Goal: Task Accomplishment & Management: Manage account settings

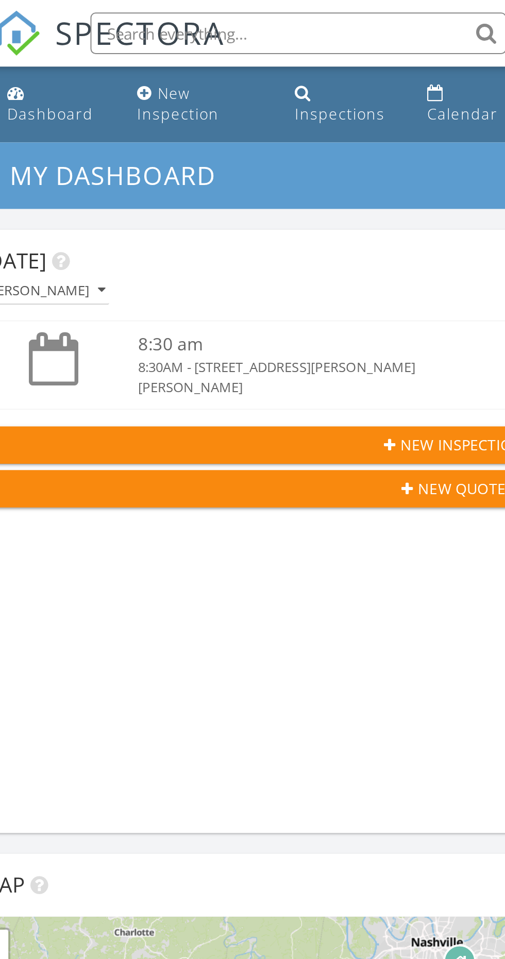
click at [194, 53] on div "Inspections" at bounding box center [196, 57] width 45 height 10
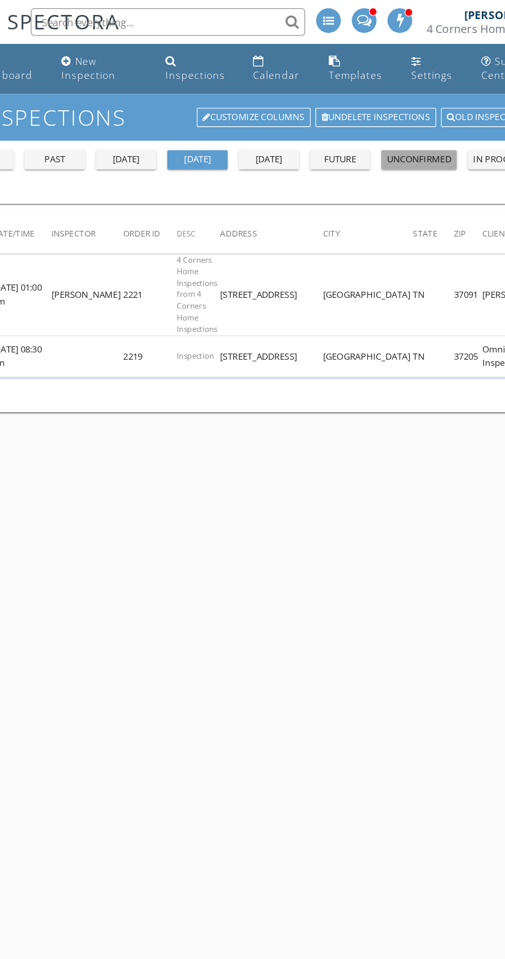
click at [361, 124] on div "unconfirmed" at bounding box center [364, 120] width 48 height 10
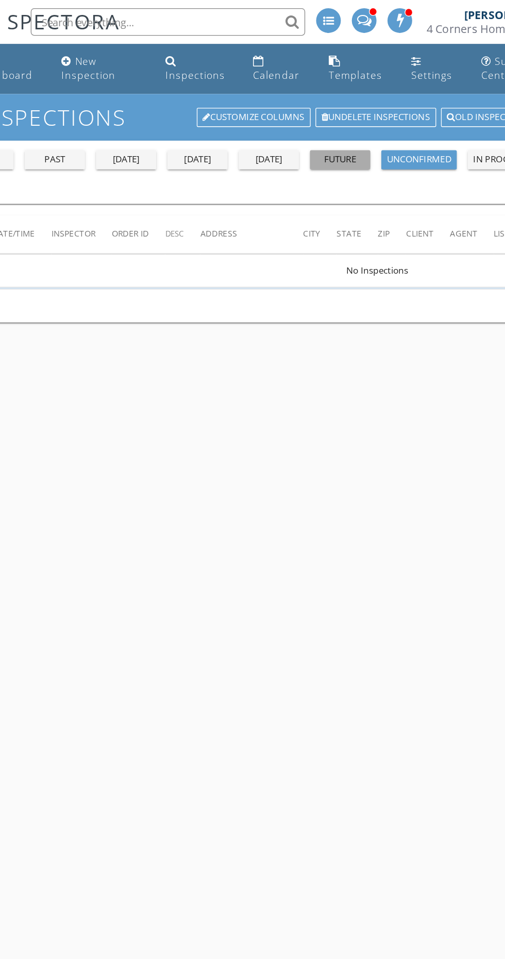
click at [307, 117] on div "future" at bounding box center [305, 120] width 37 height 10
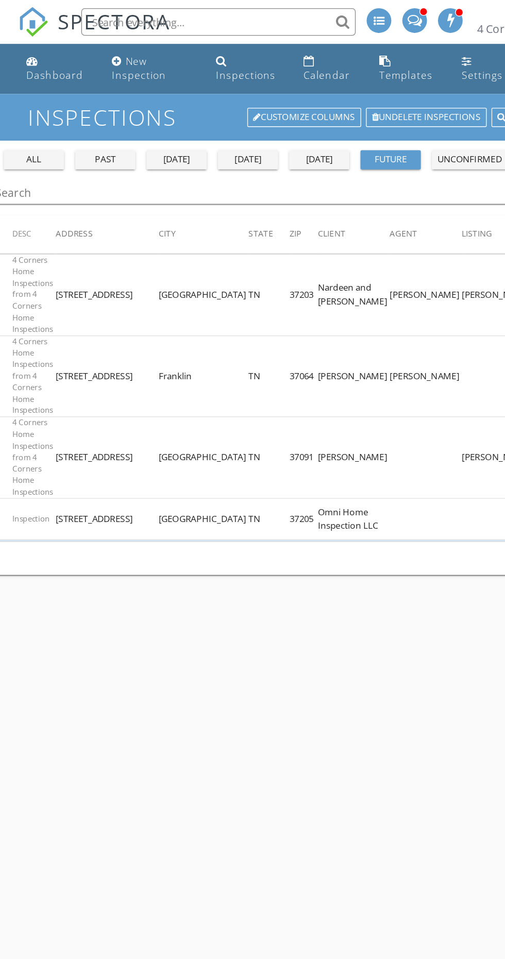
scroll to position [0, 161]
click at [258, 117] on div "tomorrow" at bounding box center [251, 120] width 37 height 10
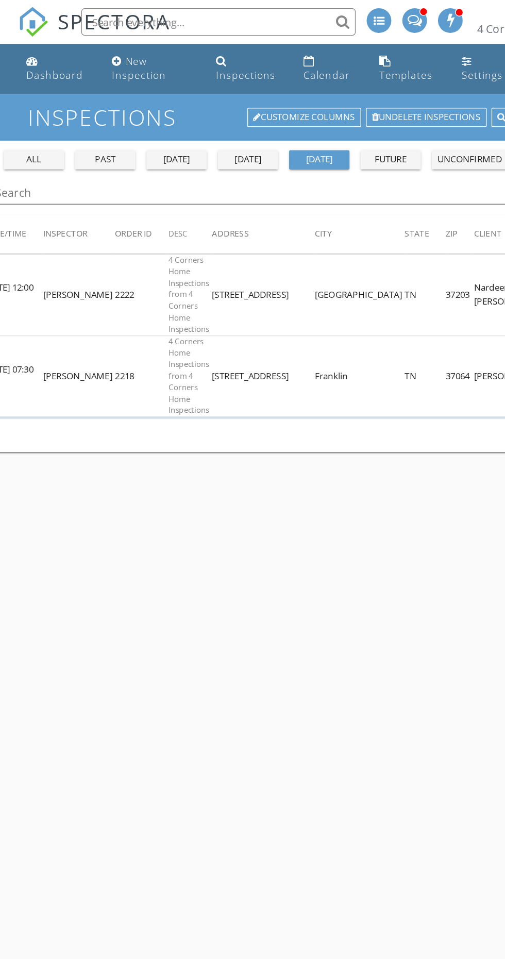
scroll to position [0, 45]
click at [195, 113] on button "today" at bounding box center [197, 120] width 45 height 14
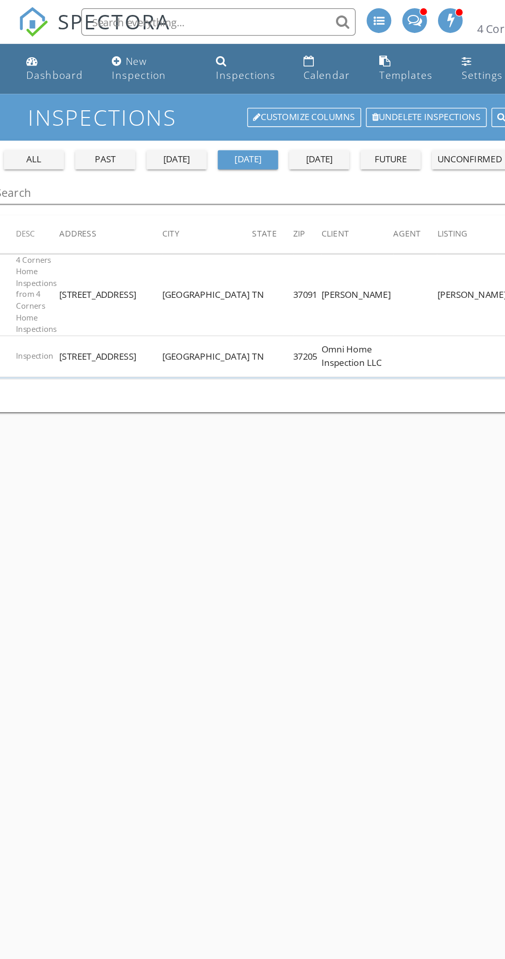
scroll to position [0, 179]
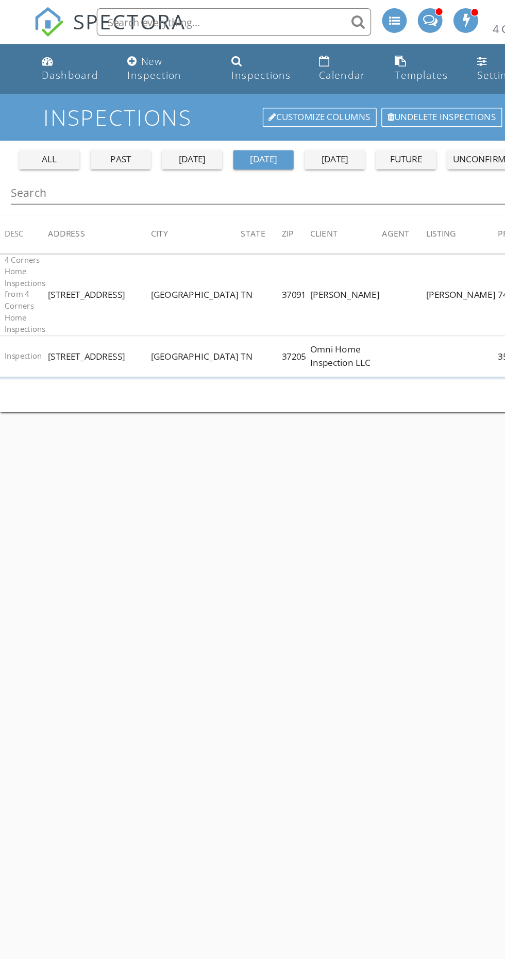
click at [250, 48] on link "Calendar" at bounding box center [260, 51] width 48 height 29
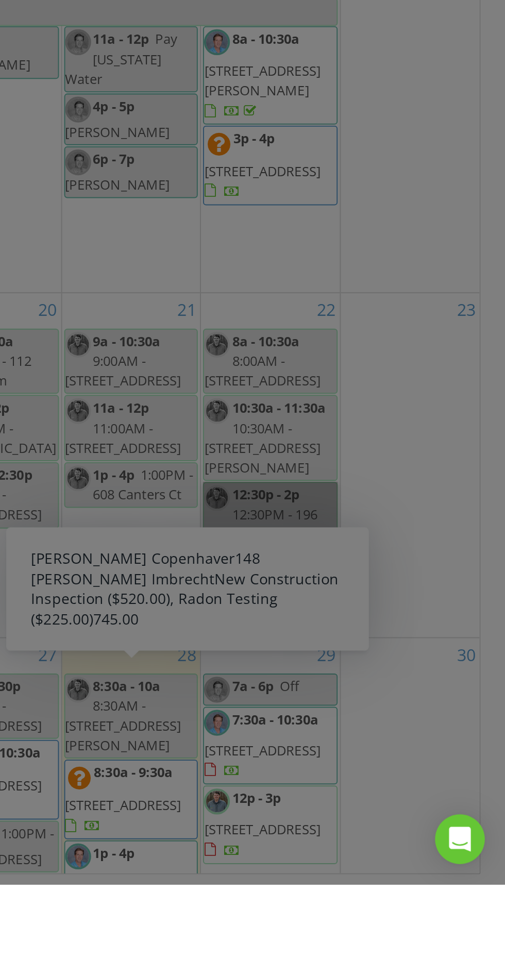
scroll to position [187, 0]
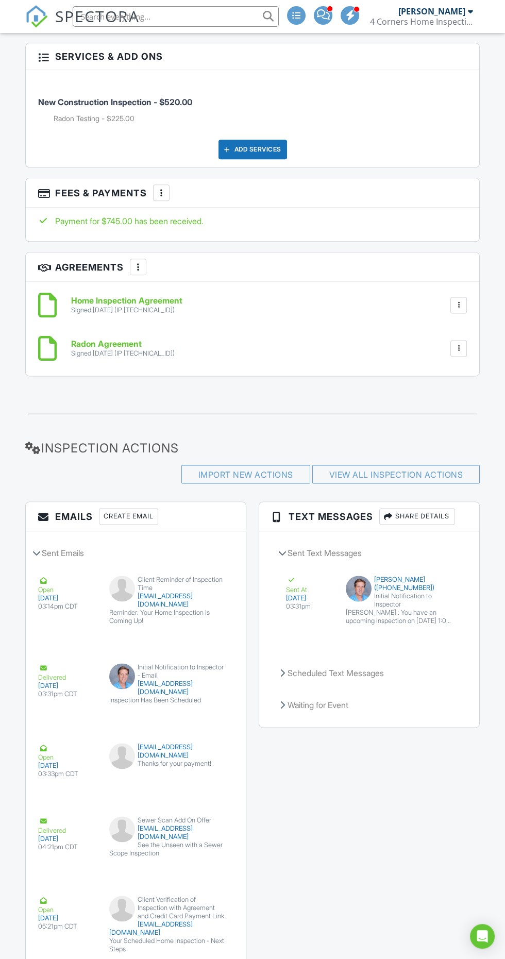
scroll to position [1834, 0]
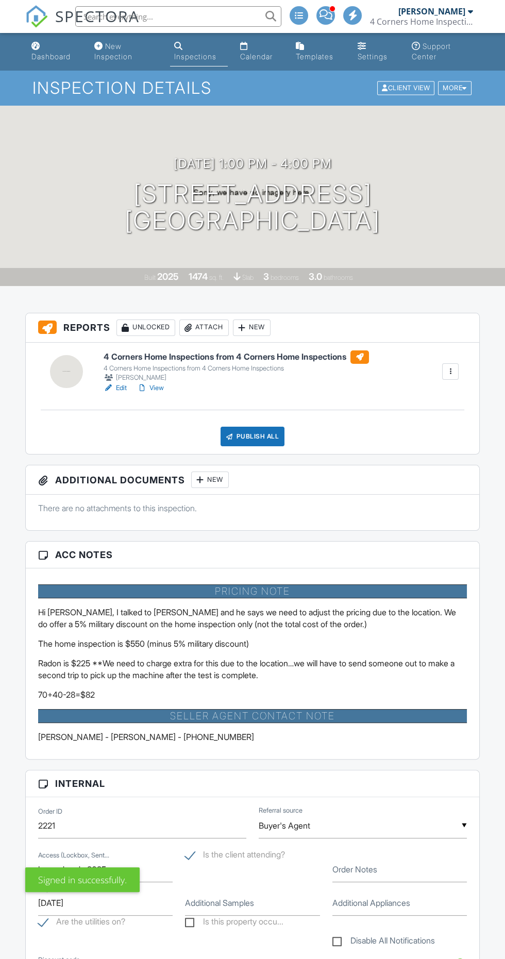
click at [180, 45] on div "Inspections" at bounding box center [178, 46] width 9 height 8
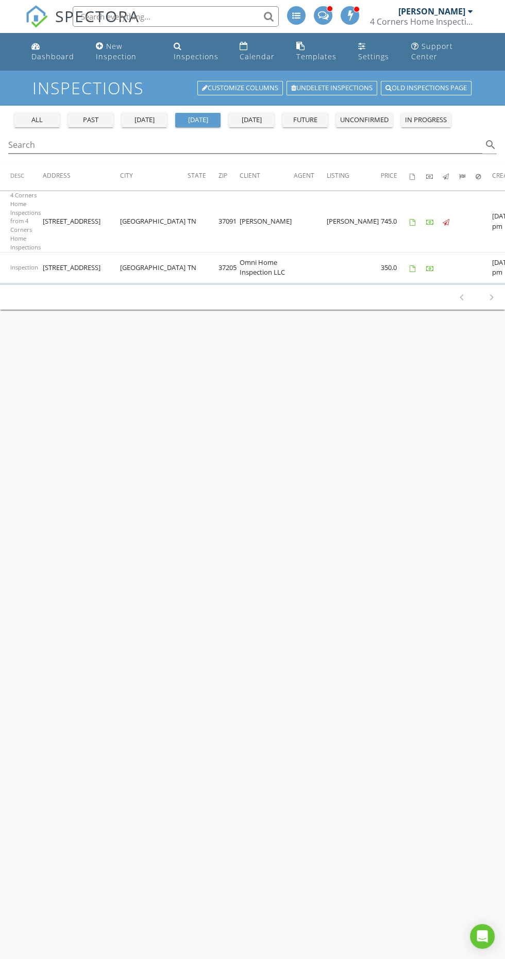
scroll to position [0, 179]
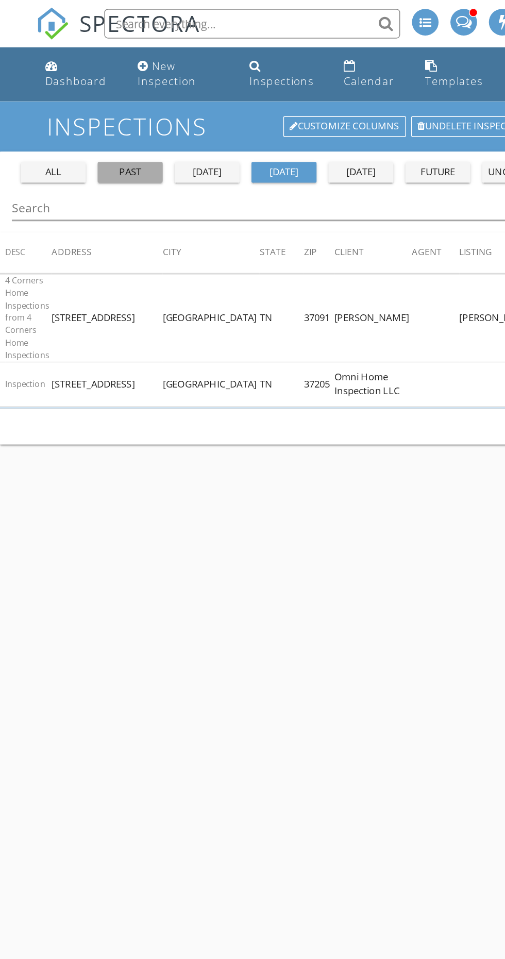
click at [93, 123] on div "past" at bounding box center [90, 120] width 37 height 10
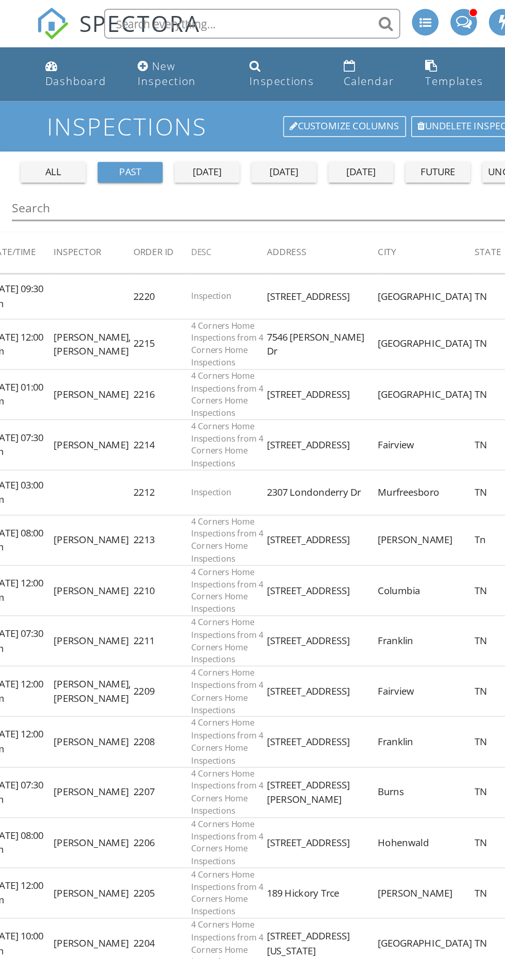
scroll to position [0, 49]
click at [38, 120] on div "all" at bounding box center [37, 120] width 37 height 10
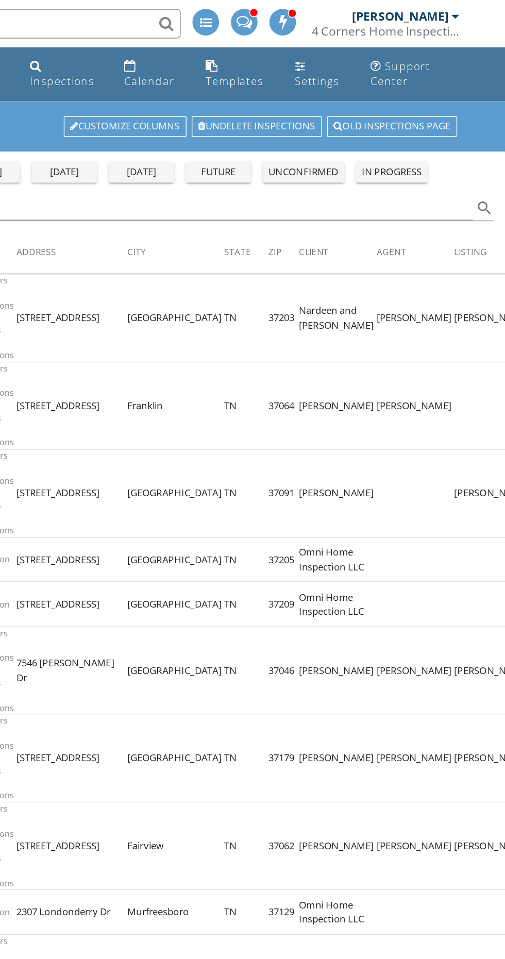
scroll to position [0, 51]
click at [334, 84] on link "Undelete inspections" at bounding box center [332, 88] width 91 height 14
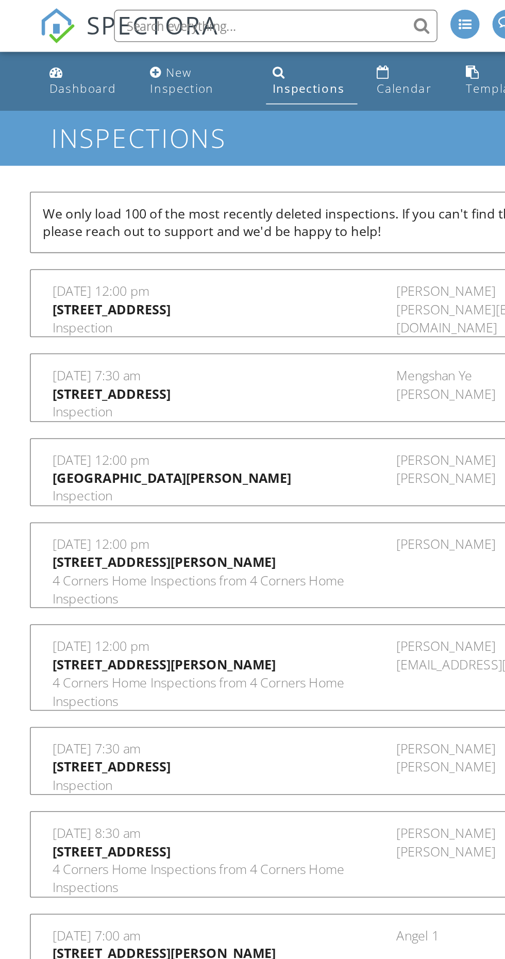
click at [195, 51] on link "Inspections" at bounding box center [199, 51] width 58 height 29
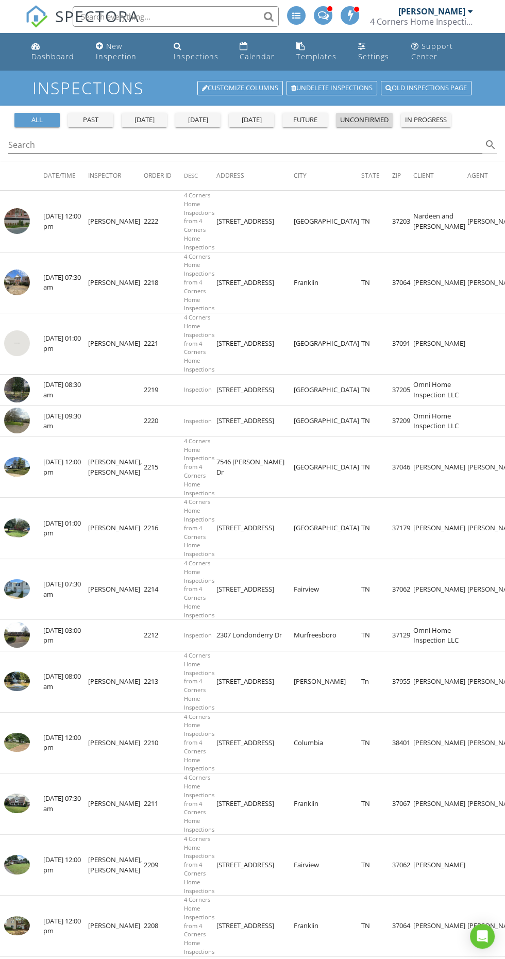
click at [369, 122] on div "unconfirmed" at bounding box center [364, 120] width 48 height 10
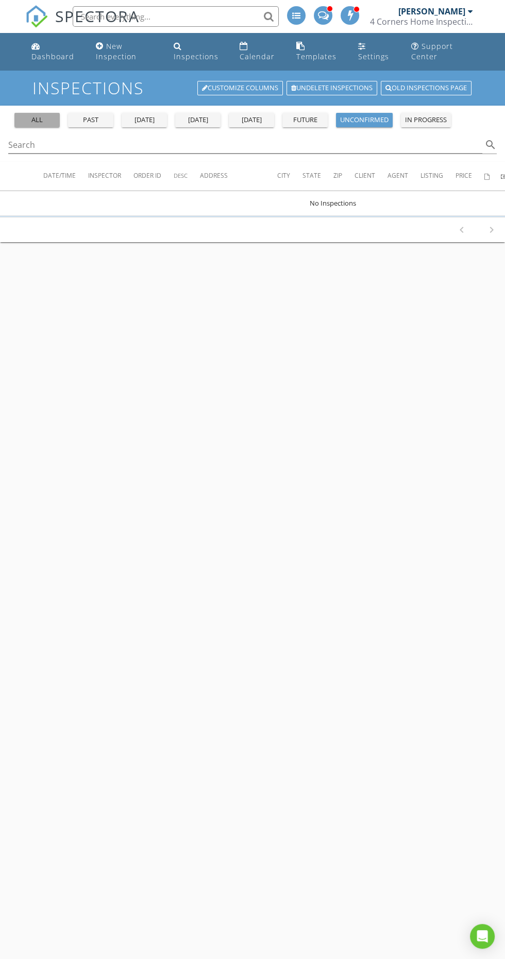
click at [33, 115] on div "all" at bounding box center [37, 120] width 37 height 10
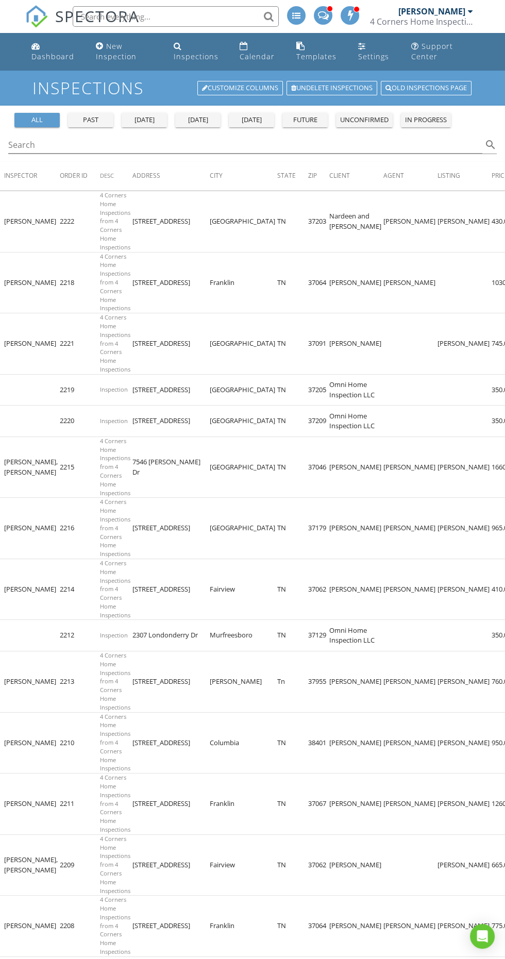
scroll to position [0, 85]
